Goal: Find specific page/section: Find specific page/section

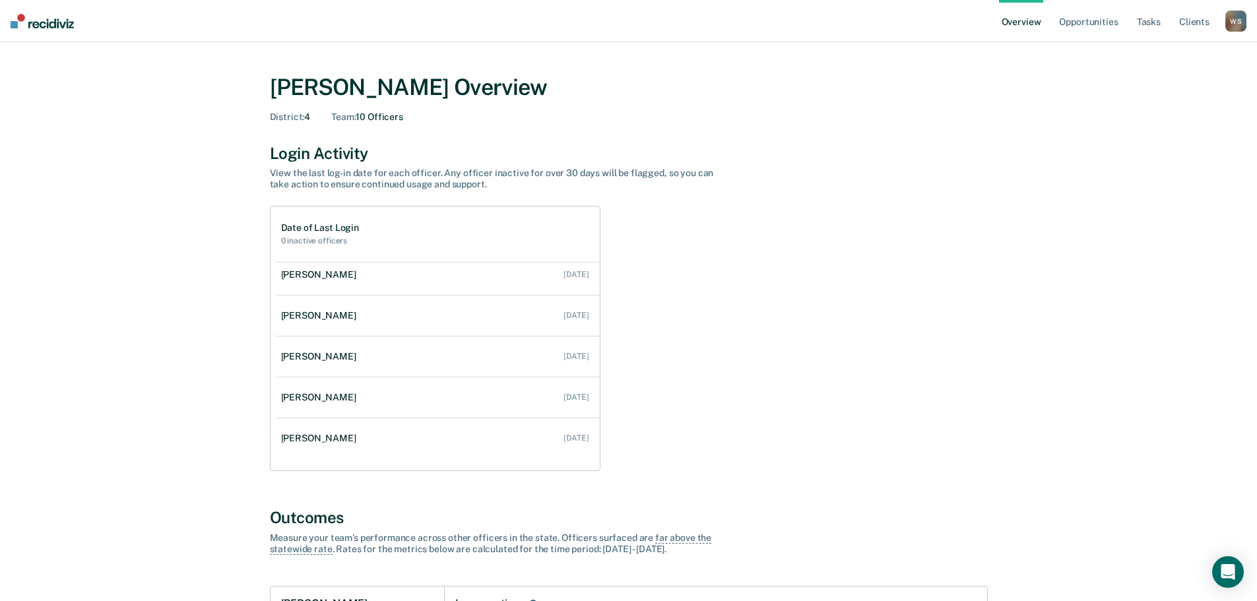
scroll to position [217, 0]
click at [1147, 22] on link "Tasks" at bounding box center [1149, 21] width 29 height 42
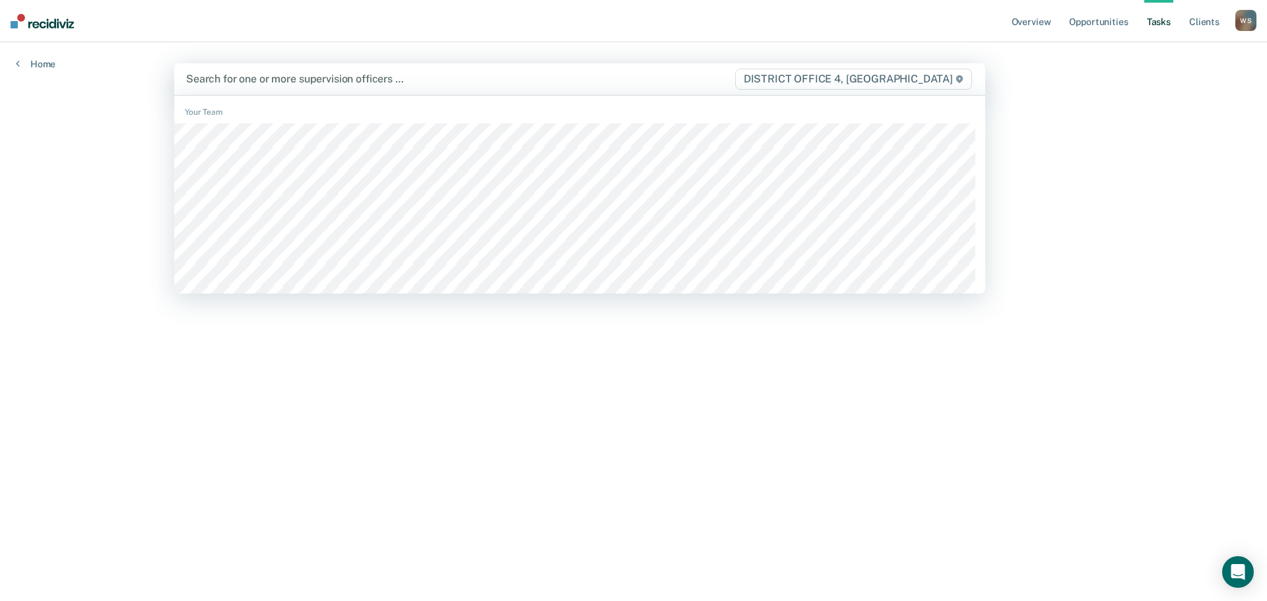
click at [255, 75] on div at bounding box center [460, 78] width 548 height 15
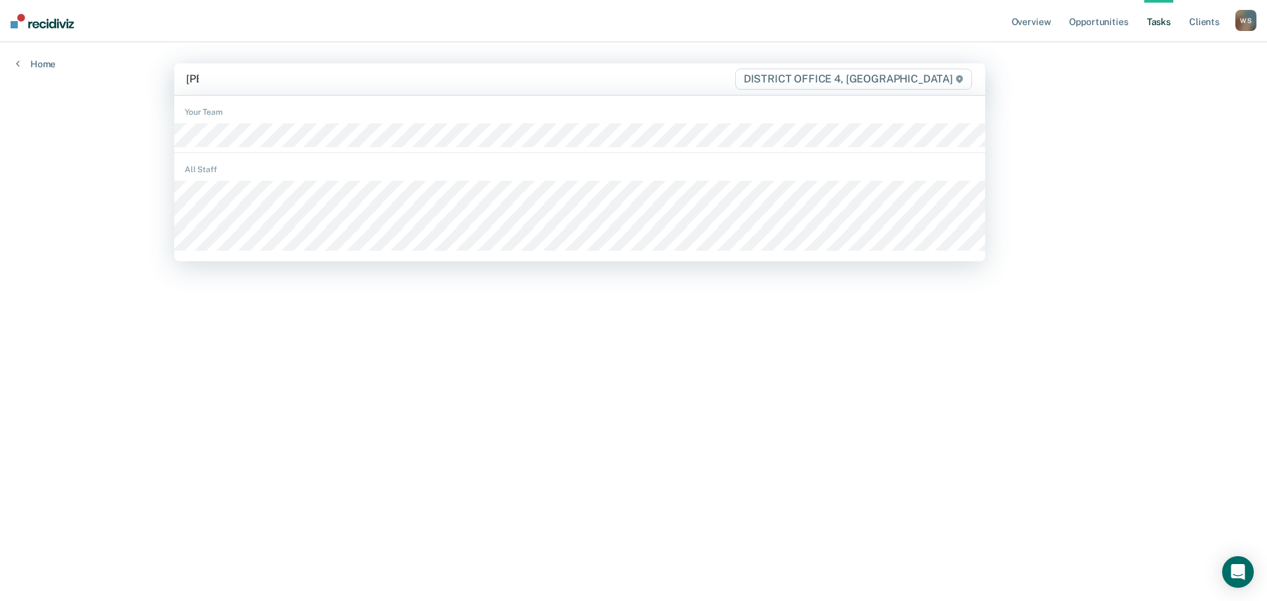
type input "[PERSON_NAME]"
